Goal: Task Accomplishment & Management: Use online tool/utility

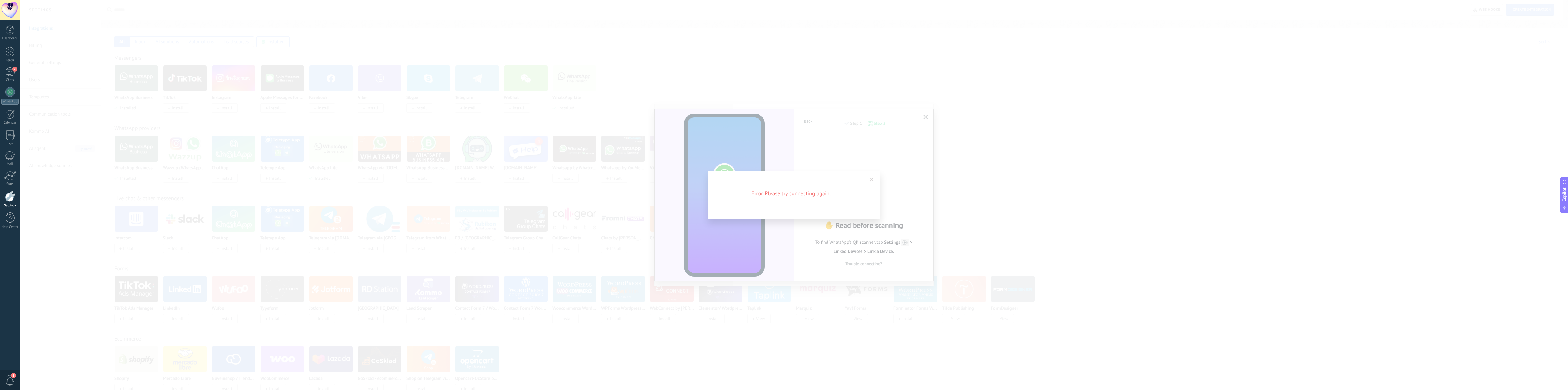
scroll to position [38665, 0]
click at [870, 178] on span at bounding box center [872, 179] width 4 height 4
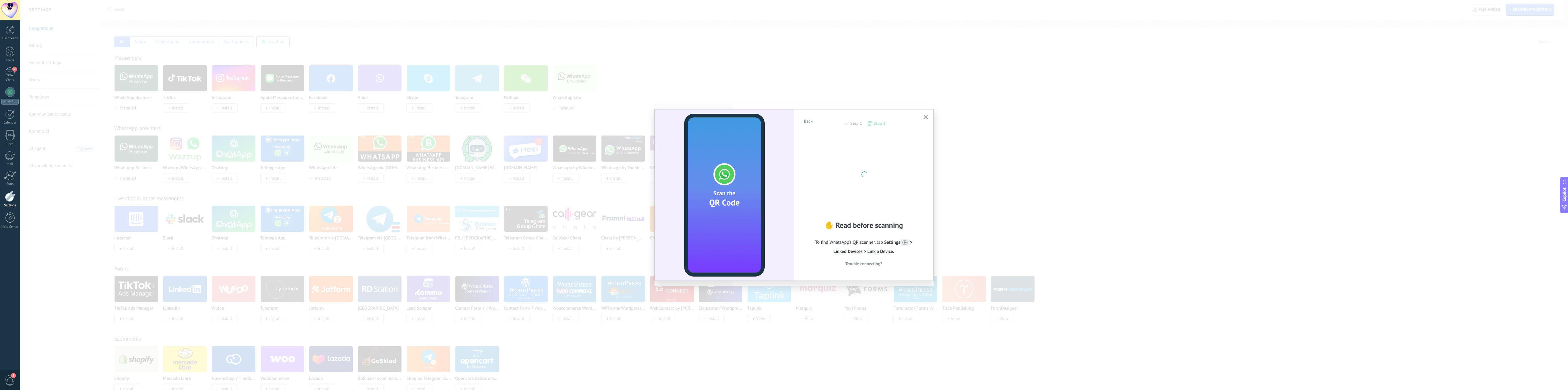
click at [929, 119] on button "button" at bounding box center [925, 118] width 8 height 9
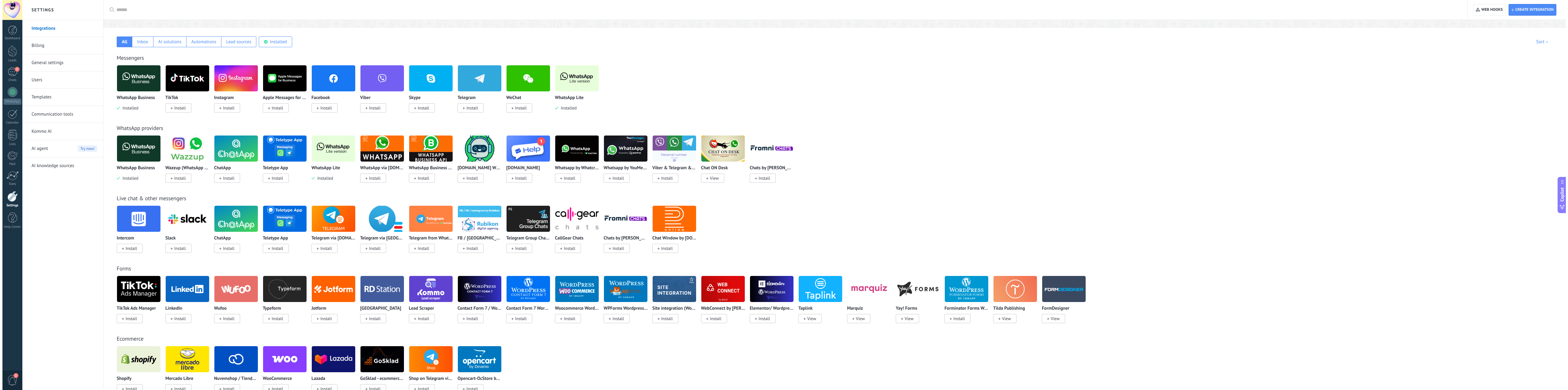
scroll to position [38667, 0]
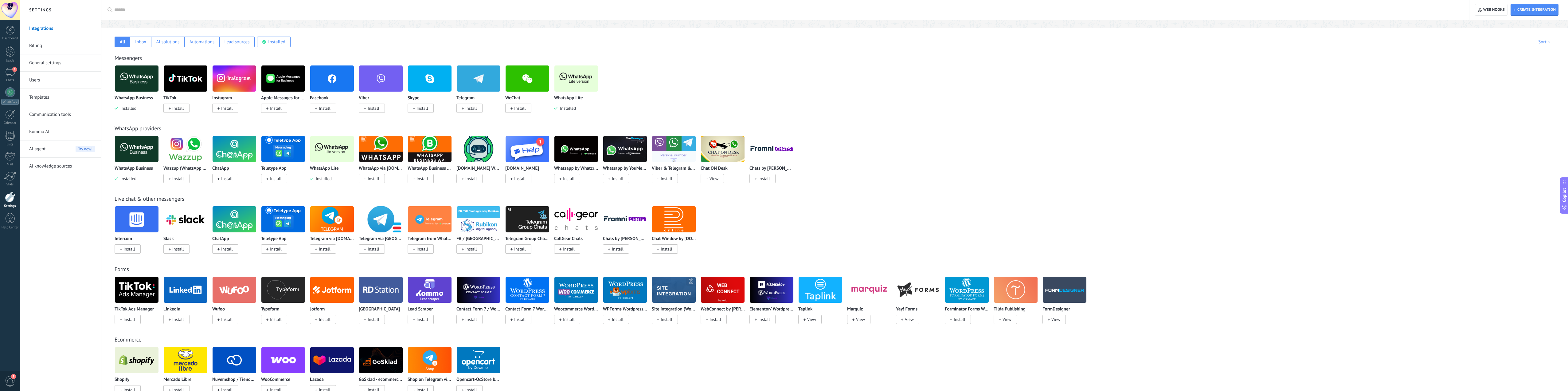
click at [567, 76] on img at bounding box center [576, 78] width 43 height 30
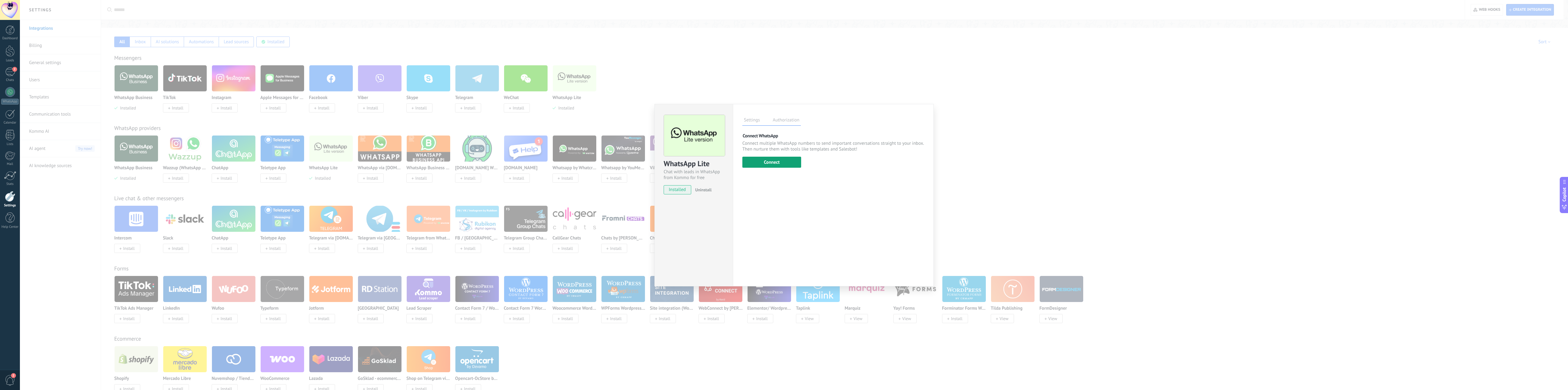
click at [781, 165] on button "Connect" at bounding box center [772, 162] width 59 height 11
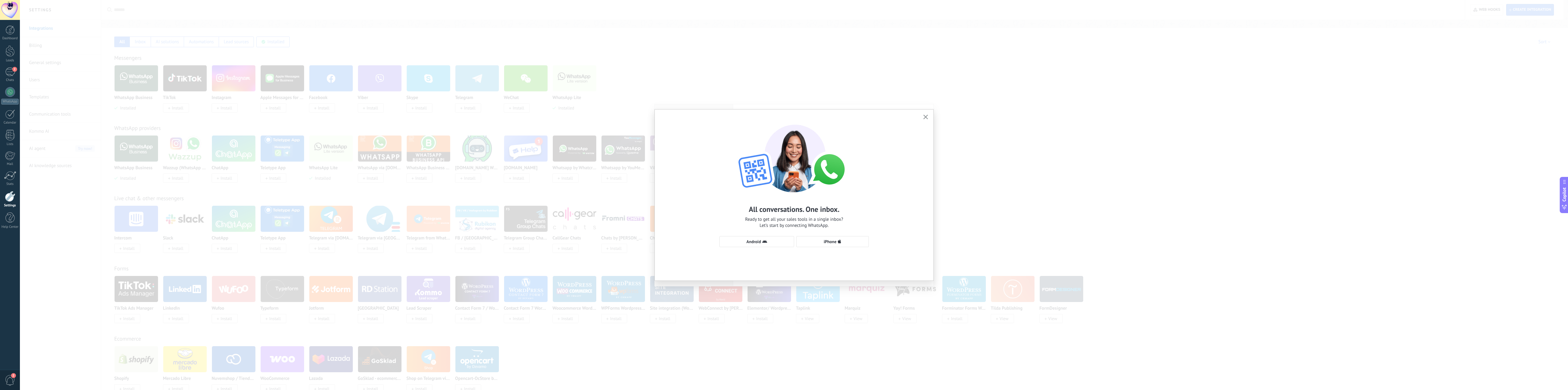
click at [927, 116] on icon "button" at bounding box center [926, 117] width 5 height 5
